Goal: Check status: Check status

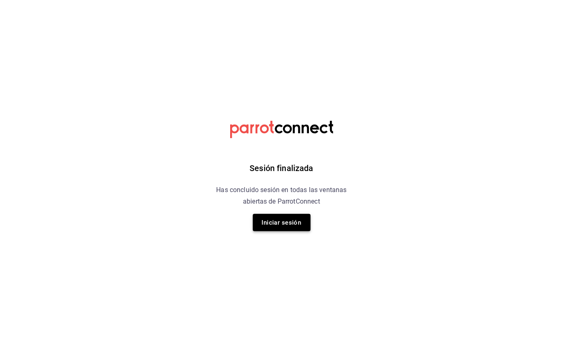
click at [260, 222] on button "Iniciar sesión" at bounding box center [282, 222] width 58 height 17
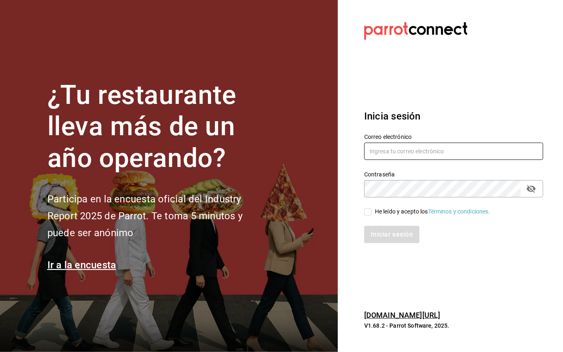
type input "[EMAIL_ADDRESS][DOMAIN_NAME]"
click at [366, 212] on input "He leído y acepto los Términos y condiciones." at bounding box center [367, 211] width 7 height 7
checkbox input "true"
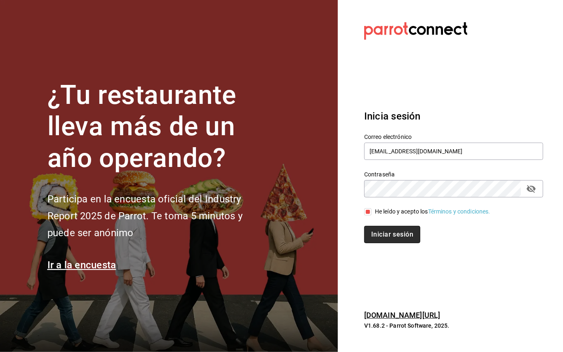
click at [380, 237] on button "Iniciar sesión" at bounding box center [392, 234] width 56 height 17
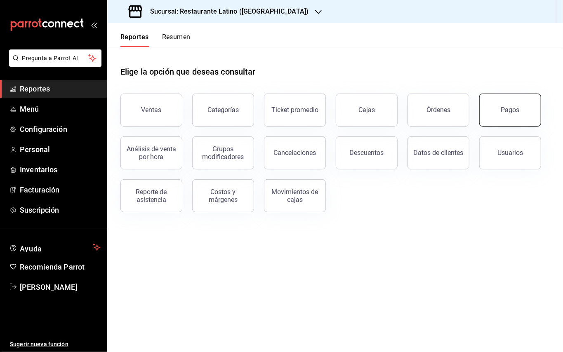
click at [494, 99] on button "Pagos" at bounding box center [511, 110] width 62 height 33
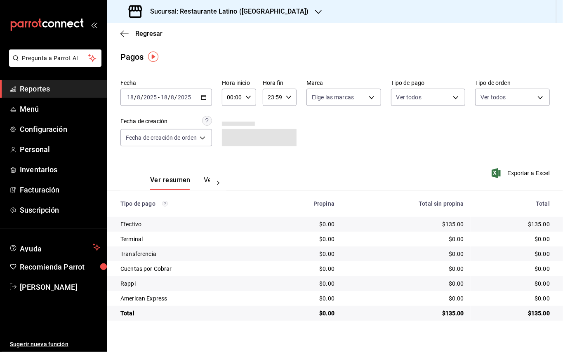
click at [205, 91] on div "2025-08-18 18 / 8 / 2025 - 2025-08-18 18 / 8 / 2025" at bounding box center [167, 97] width 92 height 17
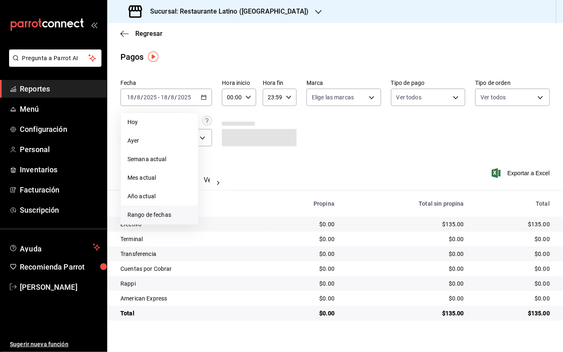
click at [168, 215] on span "Rango de fechas" at bounding box center [160, 215] width 64 height 9
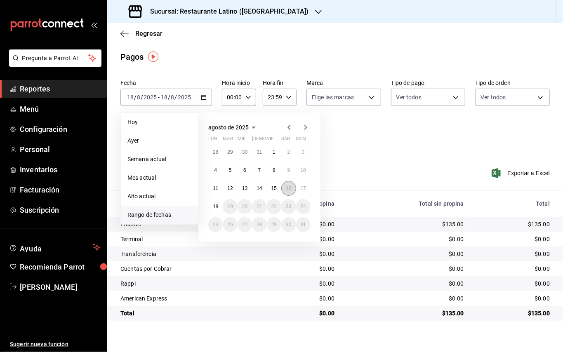
click at [286, 189] on abbr "16" at bounding box center [288, 189] width 5 height 6
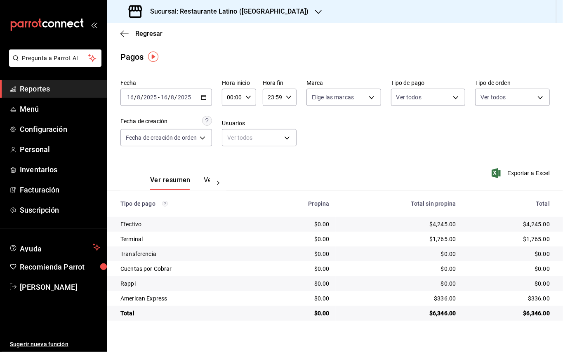
click at [266, 6] on div "Sucursal: Restaurante Latino (Pabellon)" at bounding box center [219, 11] width 211 height 23
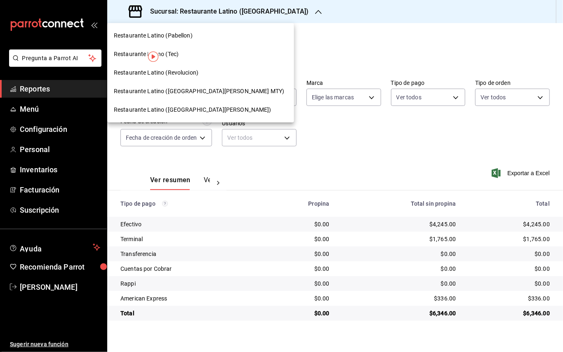
click at [194, 90] on span "Restaurante Latino (San Jeronimo MTY)" at bounding box center [199, 91] width 170 height 9
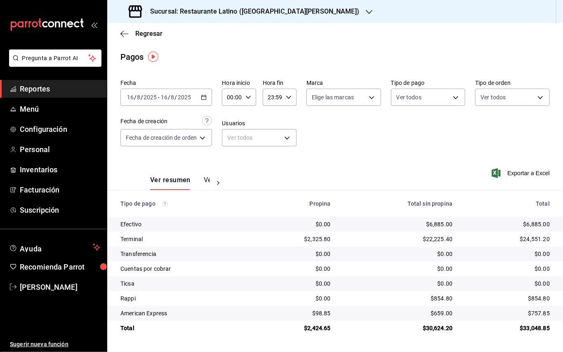
click at [291, 18] on div "Sucursal: Restaurante Latino (San Jeronimo MTY)" at bounding box center [245, 11] width 262 height 23
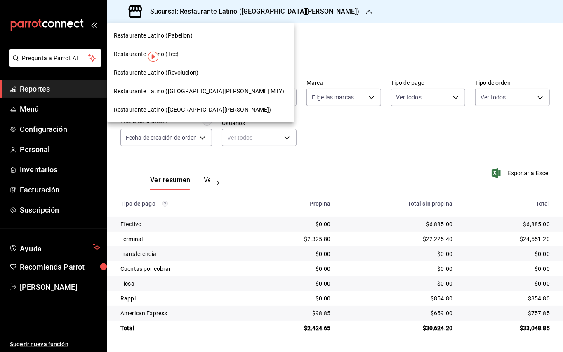
click at [211, 65] on div "Restaurante Latino (Revolucion)" at bounding box center [200, 73] width 187 height 19
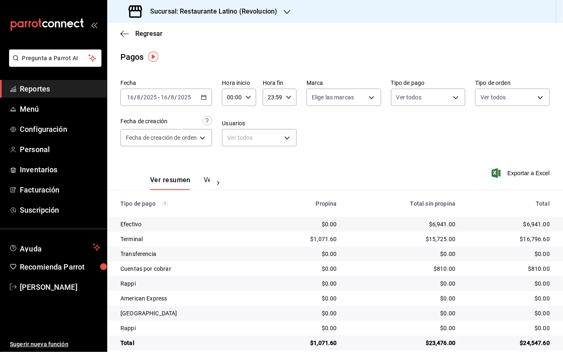
click at [230, 9] on h3 "Sucursal: Restaurante Latino (Revolucion)" at bounding box center [211, 12] width 134 height 10
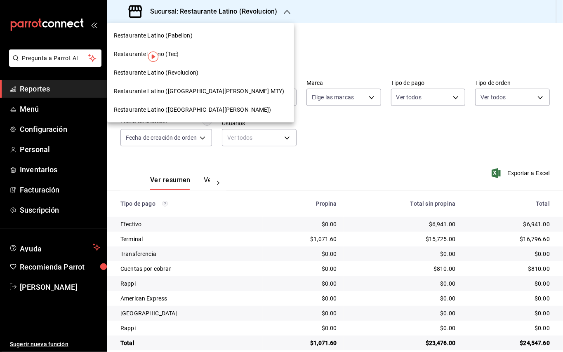
click at [200, 35] on div "Restaurante Latino (Pabellon)" at bounding box center [201, 35] width 174 height 9
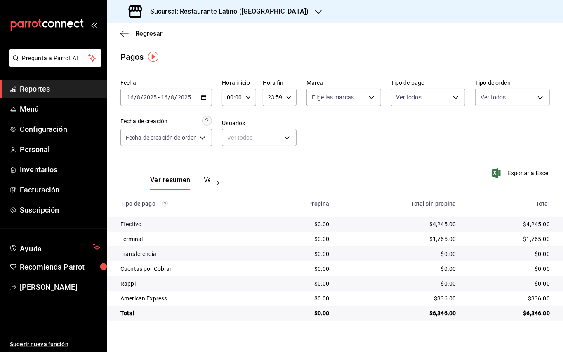
click at [257, 0] on div "Sucursal: Restaurante Latino (Pabellon)" at bounding box center [219, 11] width 211 height 23
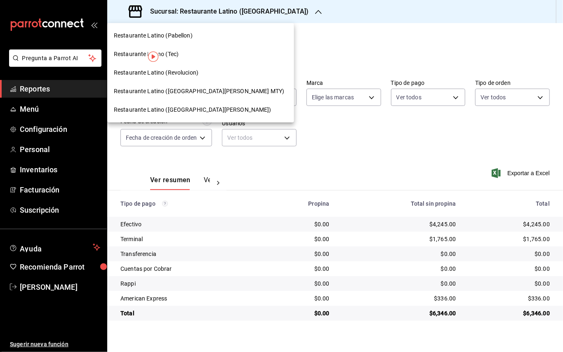
click at [191, 106] on span "Restaurante Latino (San Lucas)" at bounding box center [193, 110] width 158 height 9
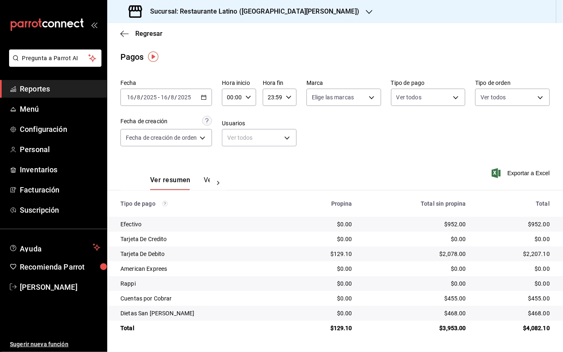
click at [255, 9] on h3 "Sucursal: Restaurante Latino (San Lucas)" at bounding box center [252, 12] width 216 height 10
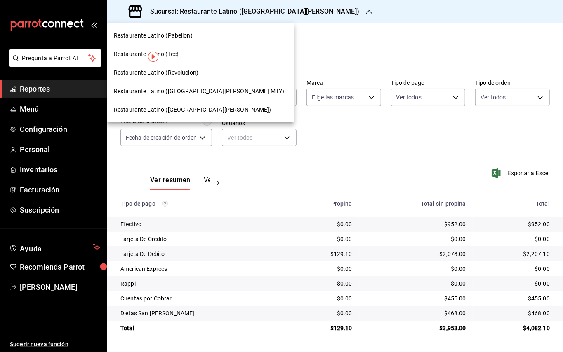
click at [191, 54] on div "Restaurante Latino (Tec)" at bounding box center [201, 54] width 174 height 9
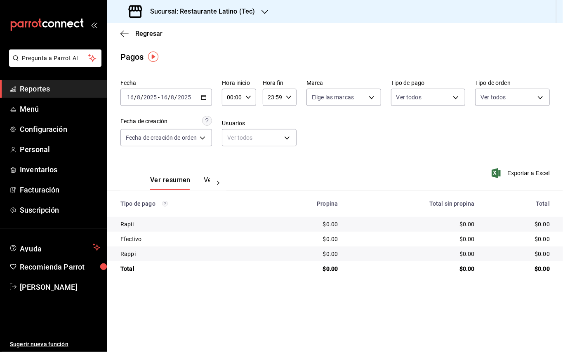
click at [258, 7] on div "Sucursal: Restaurante Latino (Tec)" at bounding box center [193, 11] width 158 height 23
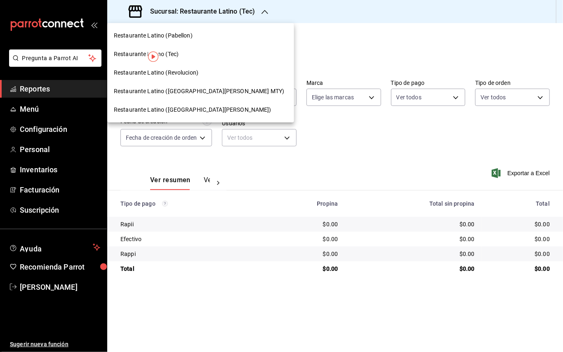
click at [272, 57] on div at bounding box center [281, 176] width 563 height 352
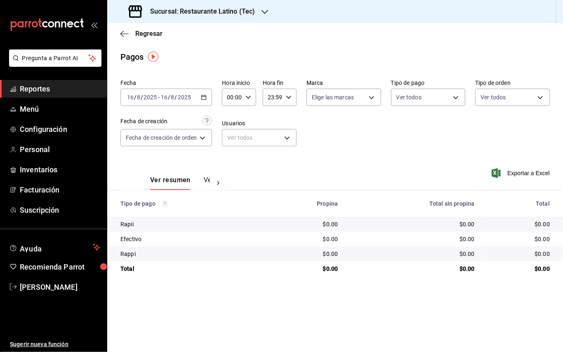
click at [212, 100] on div "2025-08-16 16 / 8 / 2025 - 2025-08-16 16 / 8 / 2025" at bounding box center [167, 97] width 92 height 17
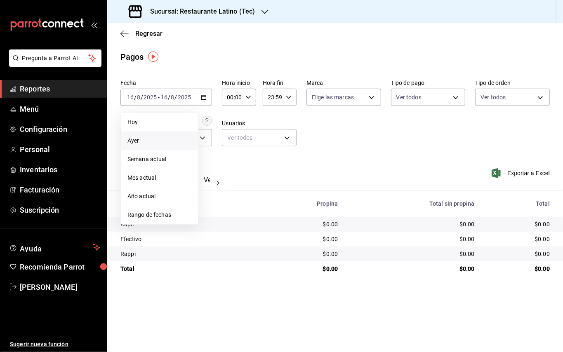
click at [170, 141] on span "Ayer" at bounding box center [160, 141] width 64 height 9
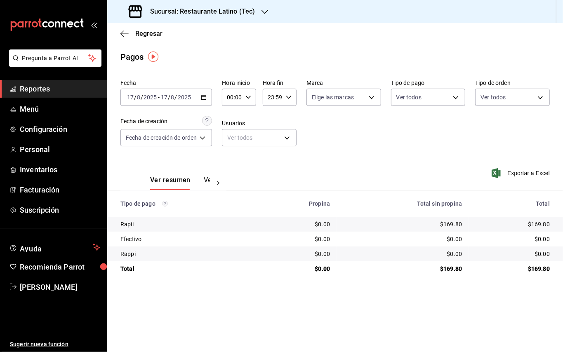
click at [246, 17] on div "Sucursal: Restaurante Latino (Tec)" at bounding box center [193, 11] width 158 height 23
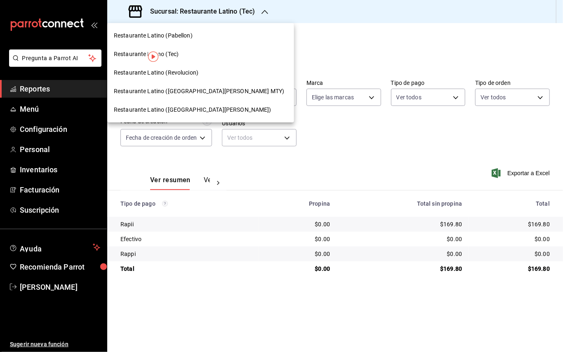
click at [204, 91] on span "Restaurante Latino (San Jeronimo MTY)" at bounding box center [199, 91] width 170 height 9
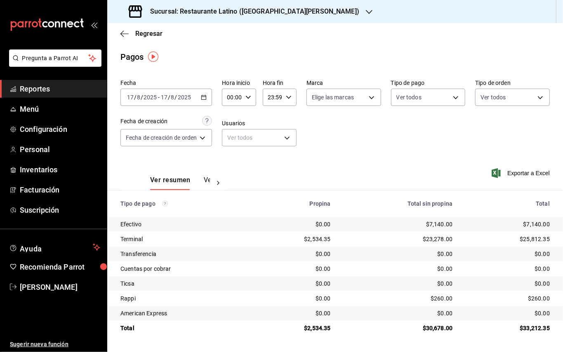
click at [250, 8] on h3 "Sucursal: Restaurante Latino (San Jeronimo MTY)" at bounding box center [252, 12] width 216 height 10
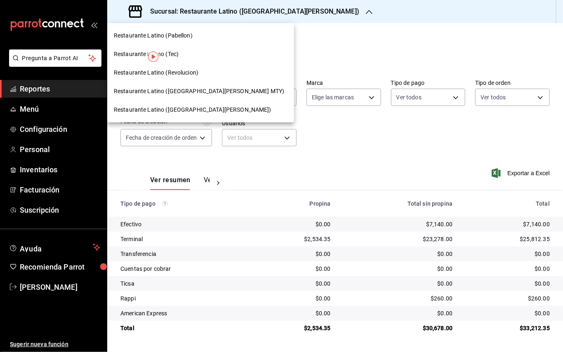
click at [205, 69] on div "Restaurante Latino (Revolucion)" at bounding box center [201, 73] width 174 height 9
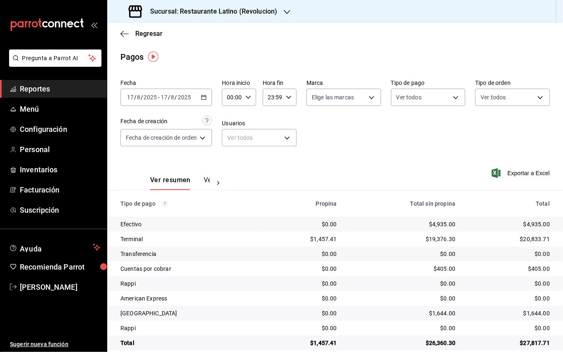
click at [279, 16] on div "Sucursal: Restaurante Latino (Revolucion)" at bounding box center [204, 11] width 180 height 23
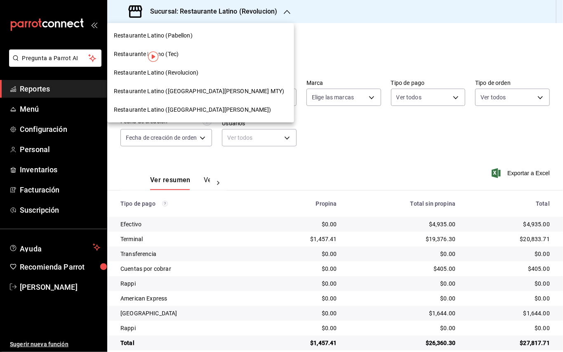
click at [172, 61] on div "Restaurante Latino (Tec)" at bounding box center [200, 54] width 187 height 19
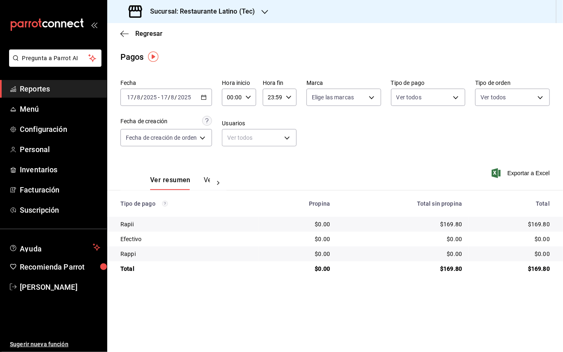
click at [380, 149] on div "Fecha 2025-08-17 17 / 8 / 2025 - 2025-08-17 17 / 8 / 2025 Hora inicio 00:00 Hor…" at bounding box center [336, 116] width 430 height 80
click at [263, 12] on icon "button" at bounding box center [265, 12] width 7 height 7
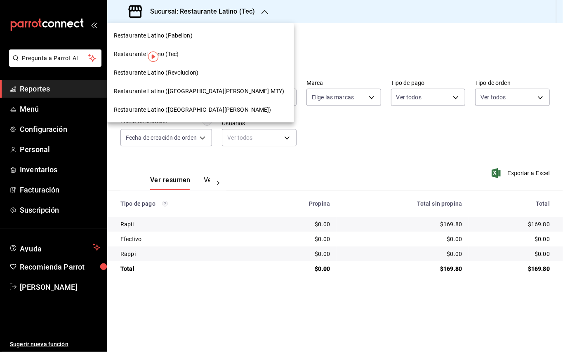
click at [287, 59] on div at bounding box center [281, 176] width 563 height 352
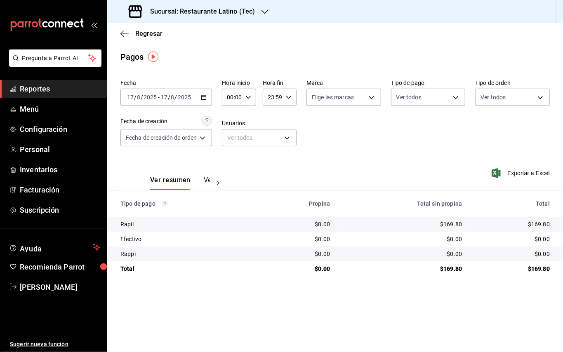
click at [205, 96] on icon "button" at bounding box center [204, 98] width 6 height 6
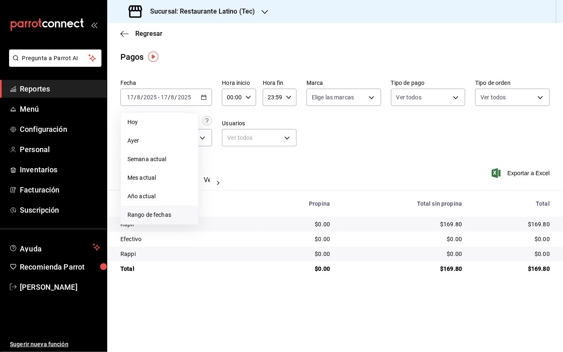
click at [156, 217] on span "Rango de fechas" at bounding box center [160, 215] width 64 height 9
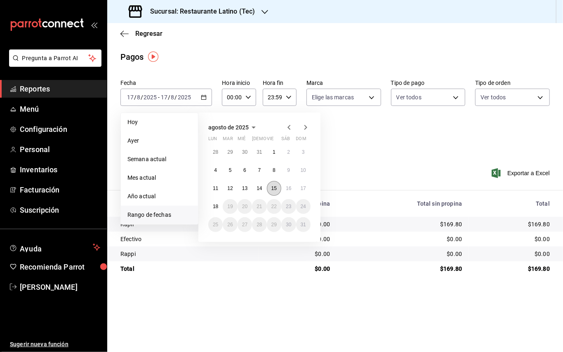
click at [269, 189] on button "15" at bounding box center [274, 188] width 14 height 15
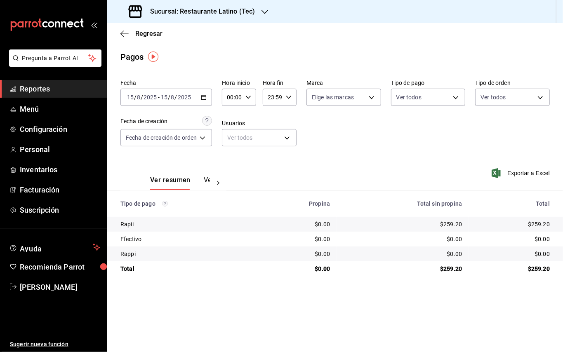
click at [374, 158] on div "Ver resumen Ver pagos Exportar a Excel" at bounding box center [335, 178] width 456 height 44
click at [204, 177] on button "Ver pagos" at bounding box center [219, 183] width 31 height 14
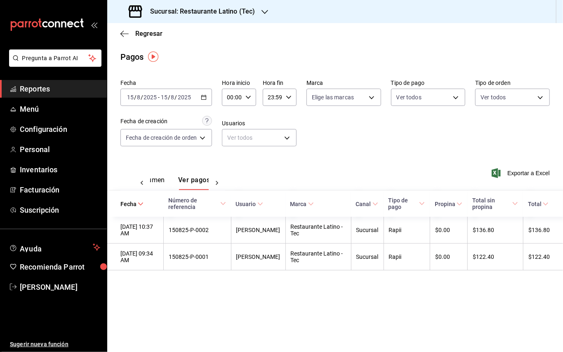
scroll to position [0, 24]
